Goal: Task Accomplishment & Management: Manage account settings

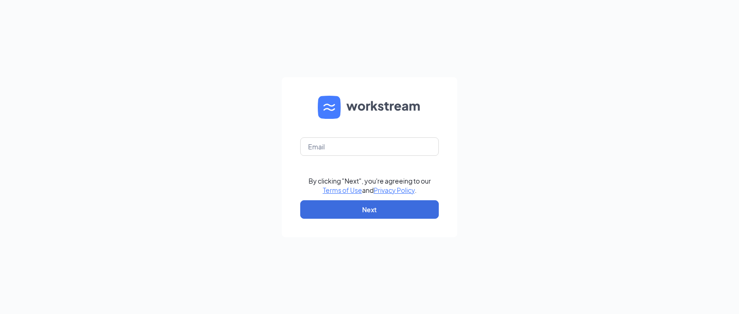
click at [366, 157] on form "By clicking "Next", you're agreeing to our Terms of Use and Privacy Policy . Ne…" at bounding box center [370, 157] width 176 height 160
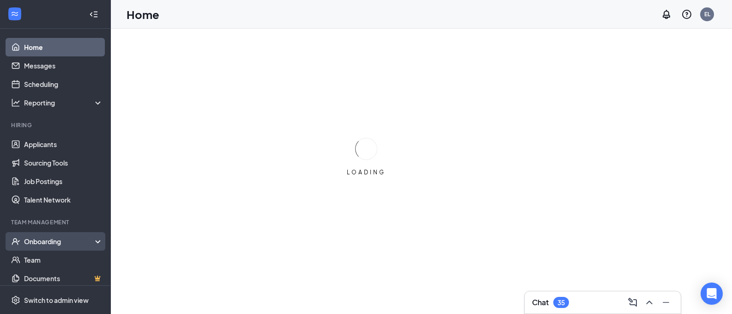
click at [55, 234] on div "Onboarding" at bounding box center [55, 241] width 111 height 18
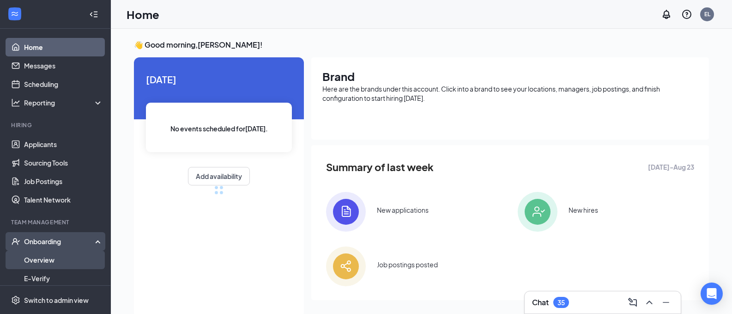
click at [57, 258] on link "Overview" at bounding box center [63, 259] width 79 height 18
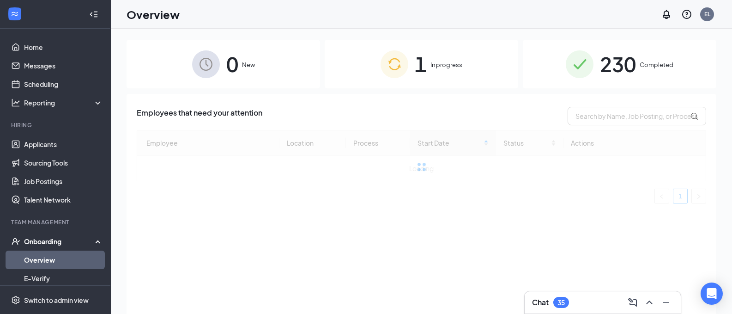
click at [475, 78] on div "1 In progress" at bounding box center [422, 64] width 194 height 49
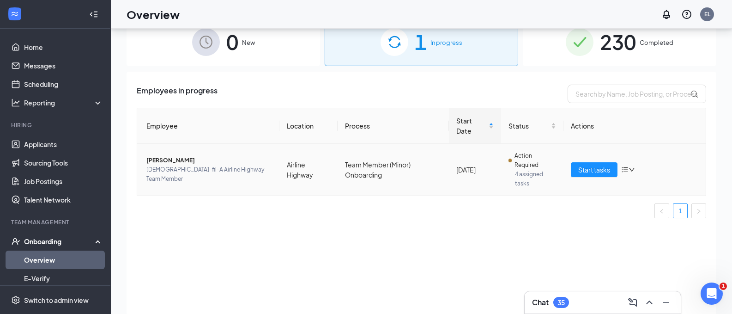
scroll to position [42, 0]
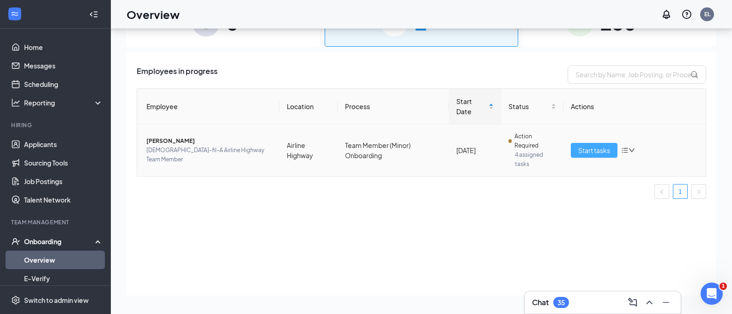
click at [597, 149] on span "Start tasks" at bounding box center [595, 150] width 32 height 10
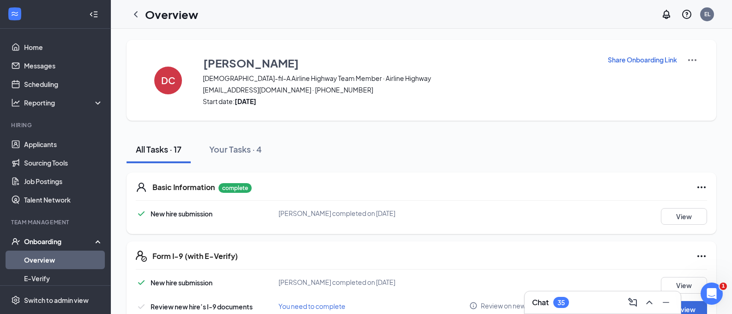
click at [635, 62] on p "Share Onboarding Link" at bounding box center [642, 59] width 69 height 9
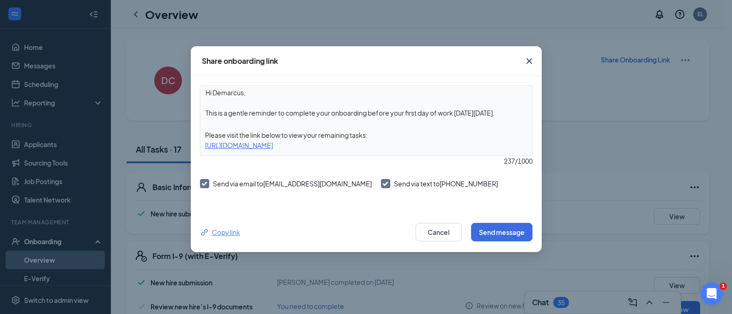
click at [226, 236] on div "Copy link" at bounding box center [220, 232] width 40 height 10
drag, startPoint x: 506, startPoint y: 116, endPoint x: 279, endPoint y: 117, distance: 227.4
click at [279, 117] on textarea "Hi Demarcus, This is a gentle reminder to complete your onboarding before your …" at bounding box center [367, 102] width 332 height 34
type textarea "Hi Demarcus, This is a gentle reminder that your onboarding was due [DATE][DATE…"
click at [519, 238] on button "Send message" at bounding box center [501, 232] width 61 height 18
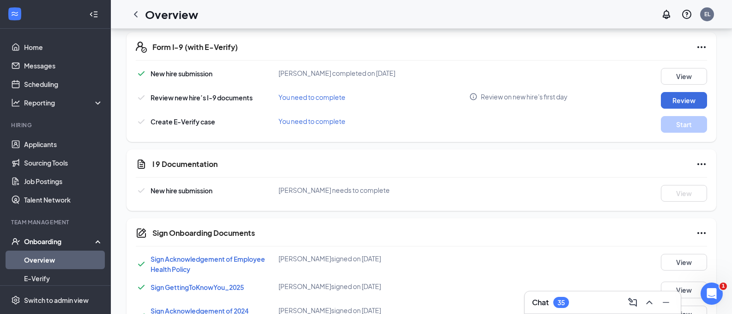
scroll to position [106, 0]
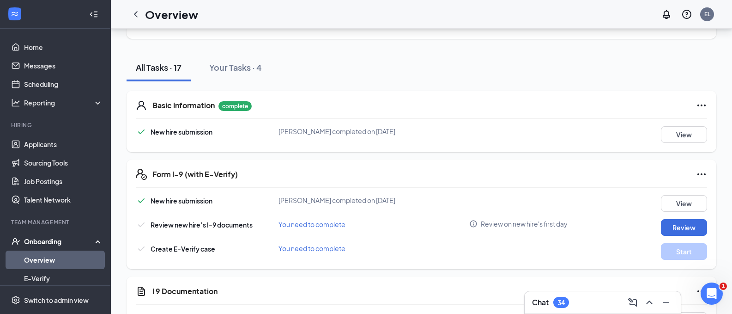
scroll to position [0, 0]
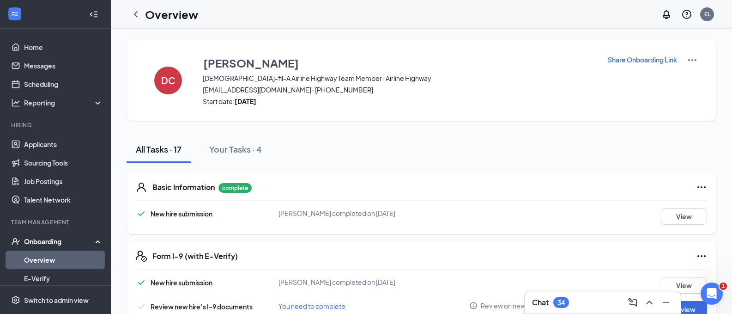
click at [335, 137] on div "All Tasks · 17 Your Tasks · 4" at bounding box center [422, 149] width 590 height 28
click at [388, 150] on div "All Tasks · 17 Your Tasks · 4" at bounding box center [422, 149] width 590 height 28
drag, startPoint x: 131, startPoint y: 135, endPoint x: 311, endPoint y: 151, distance: 180.9
click at [311, 151] on div "All Tasks · 17 Your Tasks · 4" at bounding box center [422, 149] width 590 height 28
drag, startPoint x: 123, startPoint y: 130, endPoint x: 128, endPoint y: 146, distance: 16.4
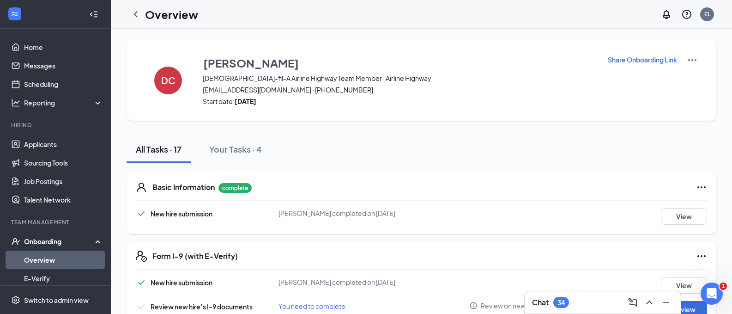
click at [377, 162] on div "All Tasks · 17 Your Tasks · 4" at bounding box center [422, 149] width 590 height 28
drag, startPoint x: 374, startPoint y: 155, endPoint x: 373, endPoint y: 164, distance: 9.3
click at [342, 155] on div "All Tasks · 17 Your Tasks · 4" at bounding box center [422, 149] width 590 height 28
